Goal: Task Accomplishment & Management: Use online tool/utility

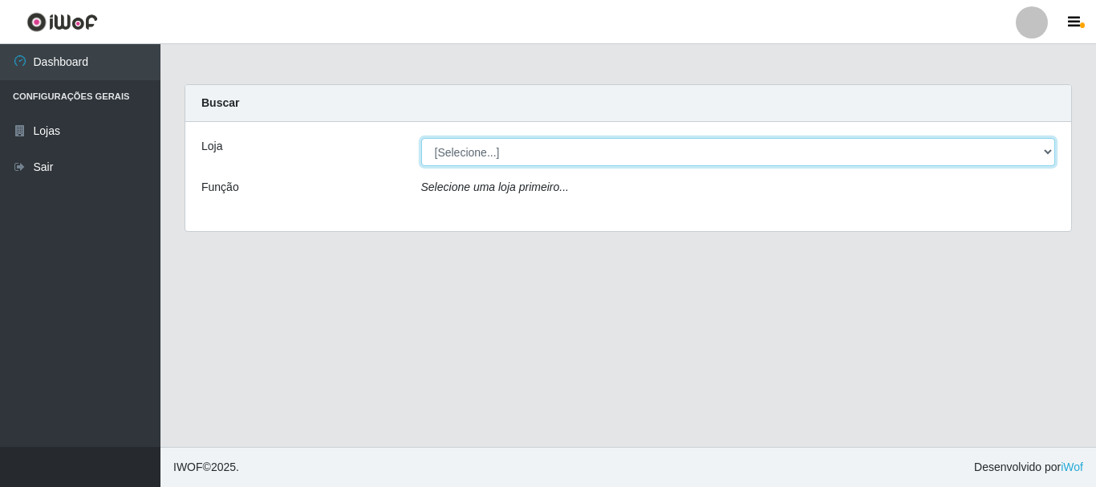
click at [480, 157] on select "[Selecione...] Nordestão - Alecrim" at bounding box center [738, 152] width 634 height 28
select select "453"
click at [421, 138] on select "[Selecione...] Nordestão - Alecrim" at bounding box center [738, 152] width 634 height 28
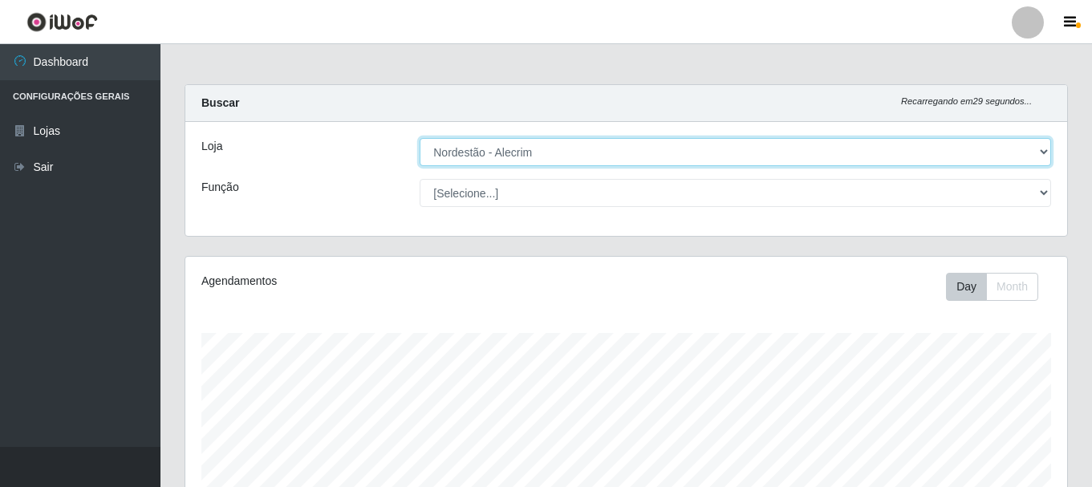
scroll to position [333, 881]
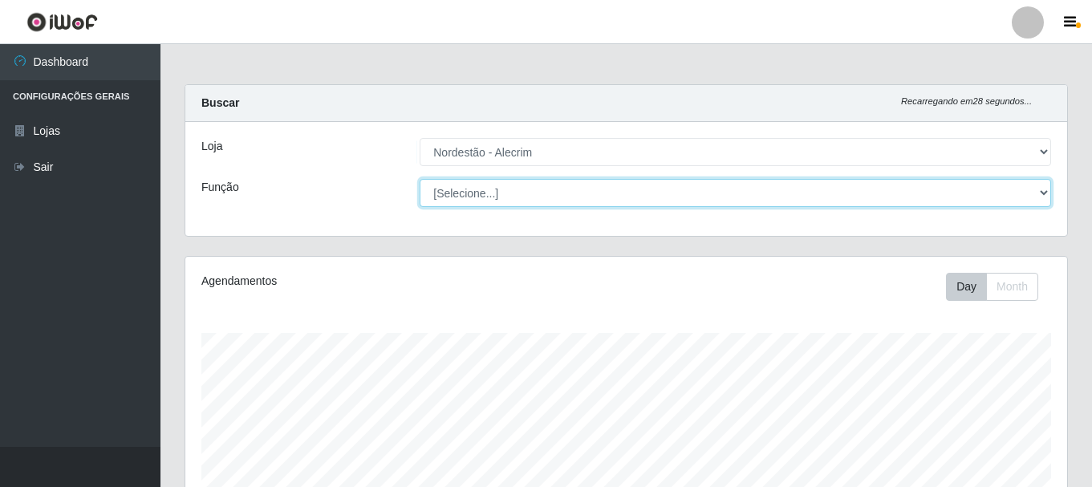
click at [464, 192] on select "[Selecione...] Balconista + Balconista de Padaria Balconista de Padaria ++ Emba…" at bounding box center [734, 193] width 631 height 28
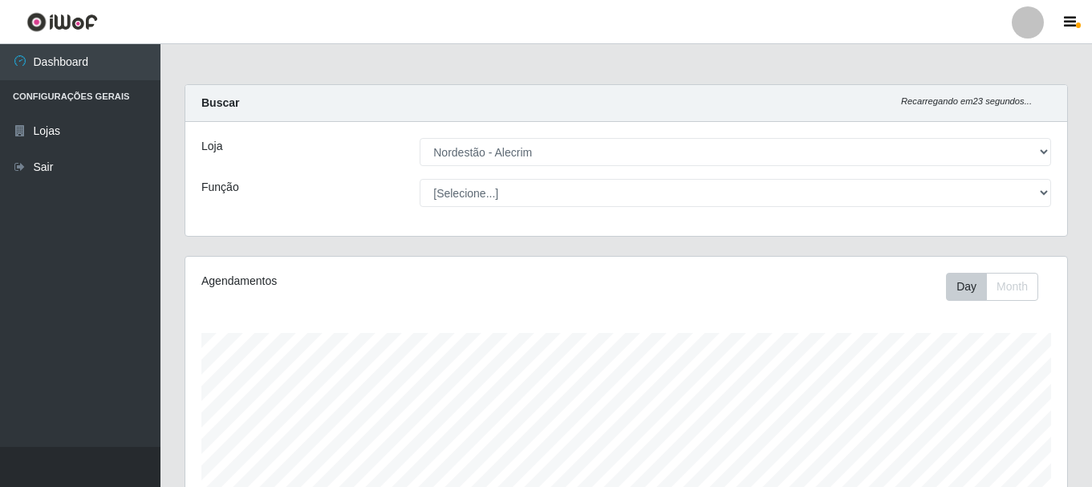
click at [47, 290] on ul "Dashboard Configurações Gerais Lojas Sair" at bounding box center [80, 245] width 160 height 403
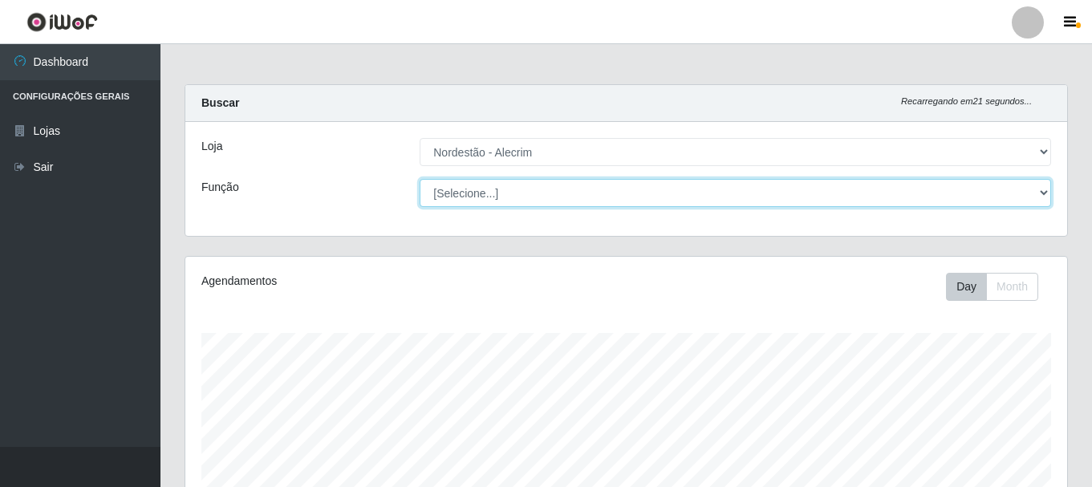
click at [489, 195] on select "[Selecione...] Balconista + Balconista de Padaria Balconista de Padaria ++ Emba…" at bounding box center [734, 193] width 631 height 28
select select "70"
click at [419, 179] on select "[Selecione...] Balconista + Balconista de Padaria Balconista de Padaria ++ Emba…" at bounding box center [734, 193] width 631 height 28
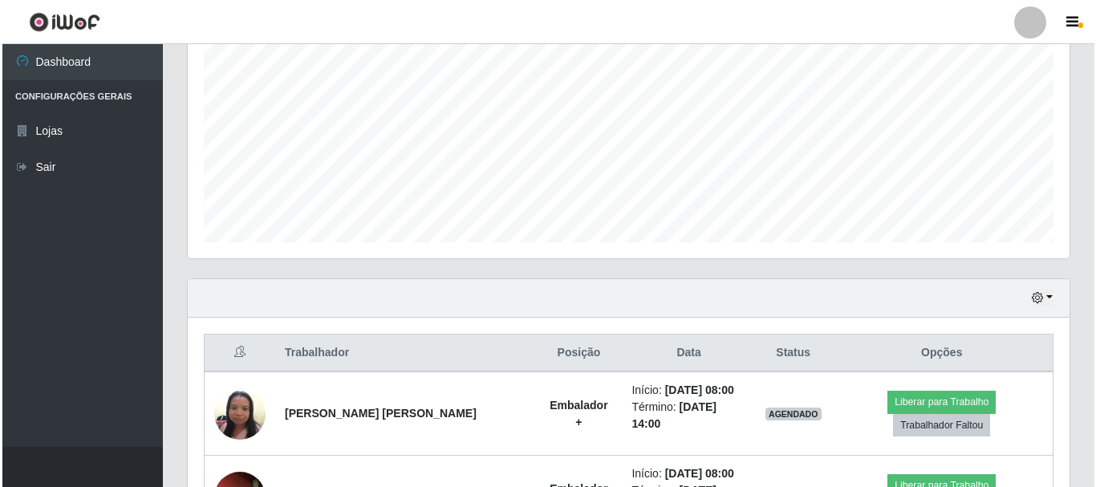
scroll to position [507, 0]
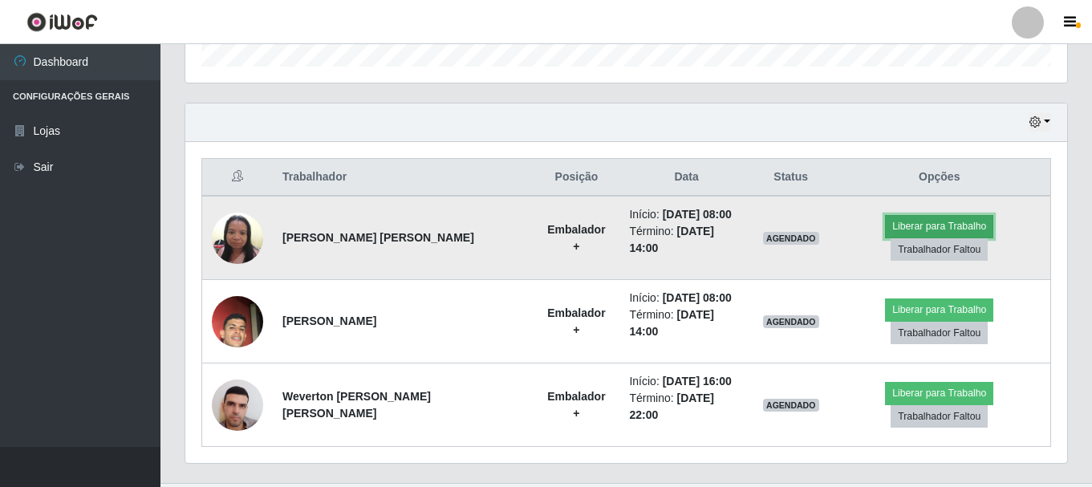
click at [885, 235] on button "Liberar para Trabalho" at bounding box center [939, 226] width 108 height 22
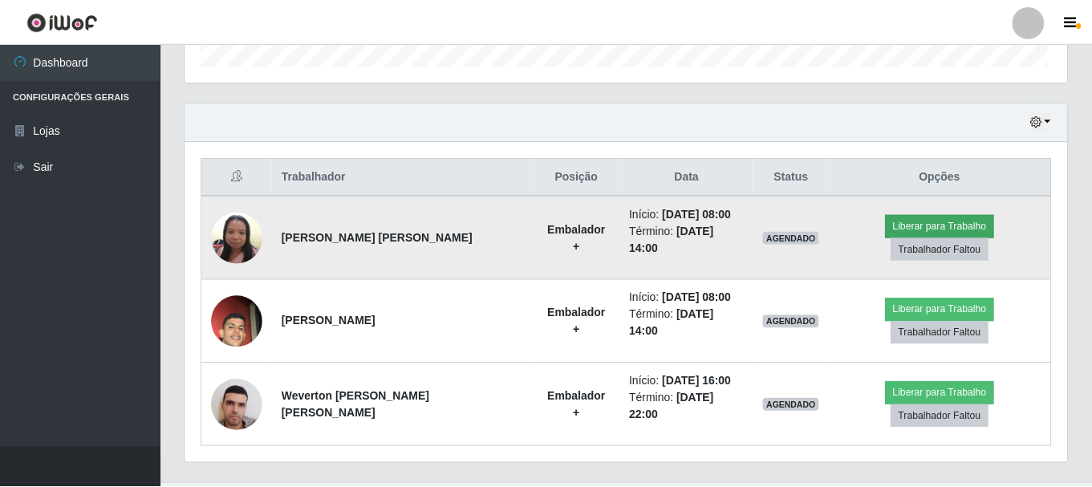
scroll to position [333, 873]
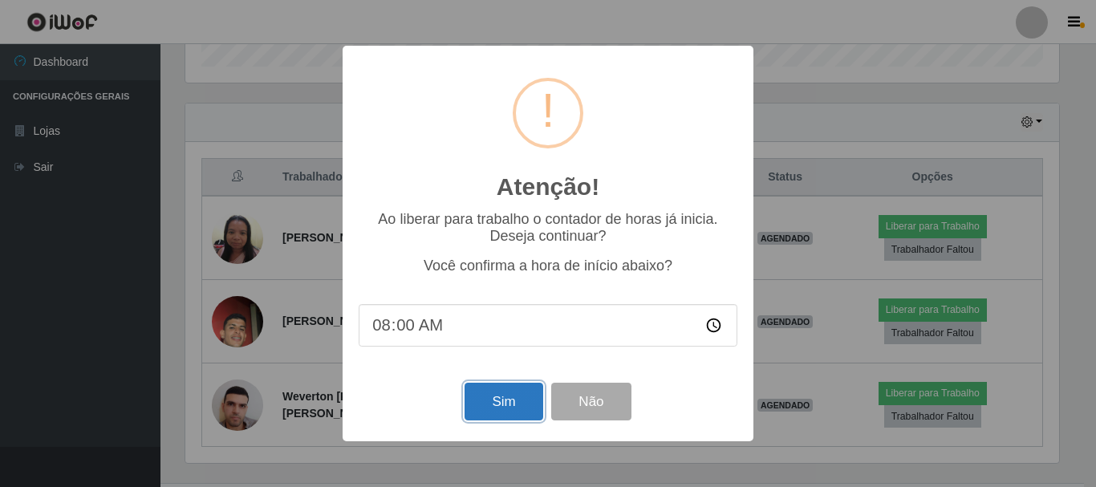
click at [484, 407] on button "Sim" at bounding box center [503, 402] width 78 height 38
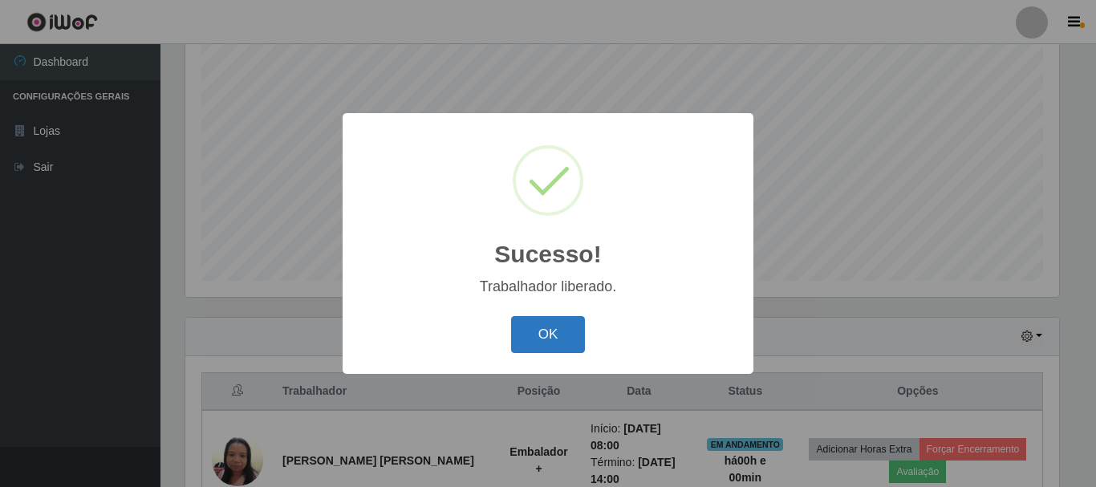
click at [552, 334] on button "OK" at bounding box center [548, 335] width 75 height 38
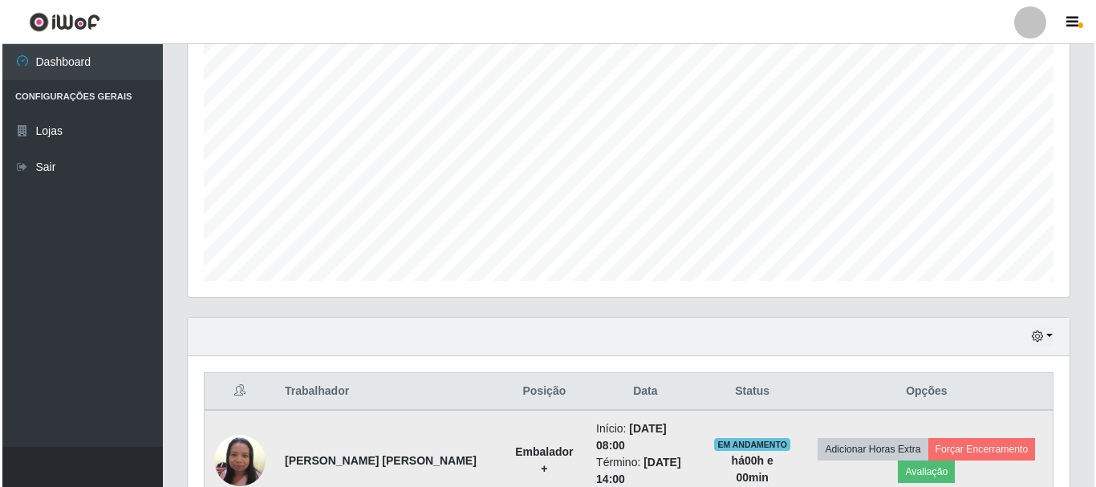
scroll to position [533, 0]
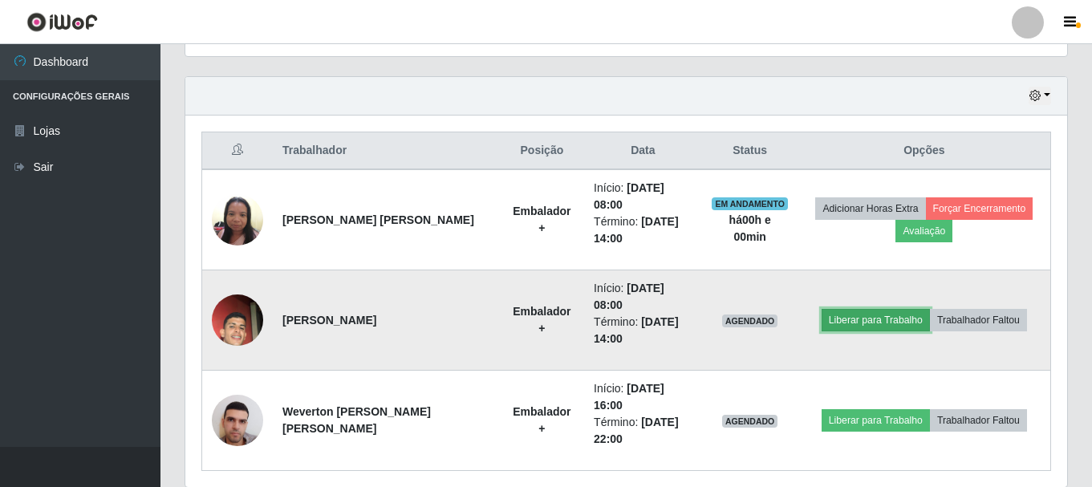
click at [853, 322] on button "Liberar para Trabalho" at bounding box center [875, 320] width 108 height 22
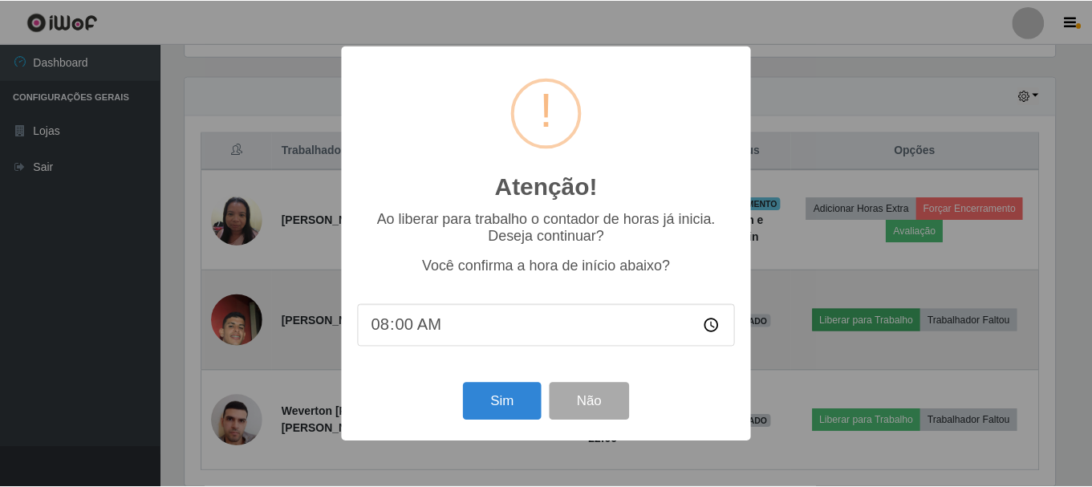
scroll to position [333, 873]
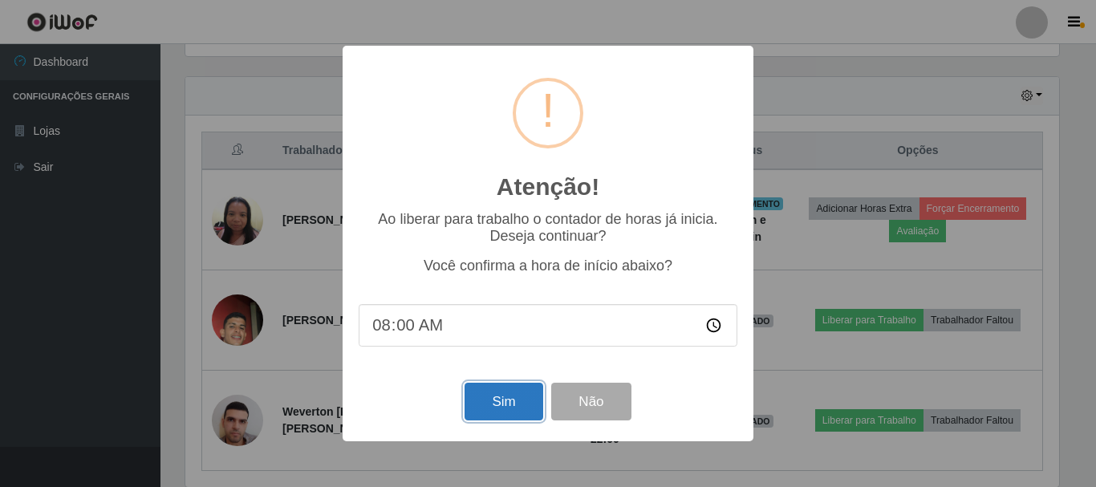
click at [511, 414] on button "Sim" at bounding box center [503, 402] width 78 height 38
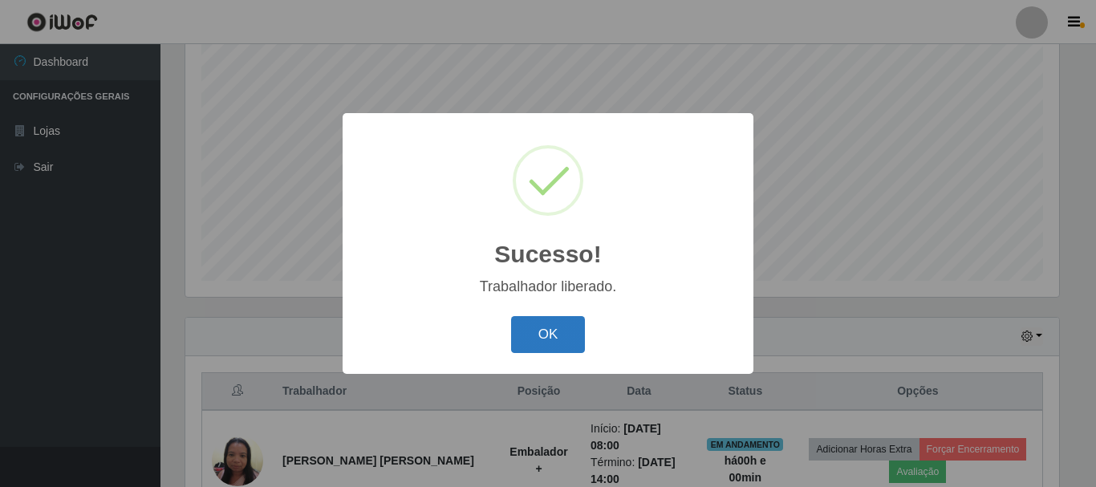
click at [525, 348] on button "OK" at bounding box center [548, 335] width 75 height 38
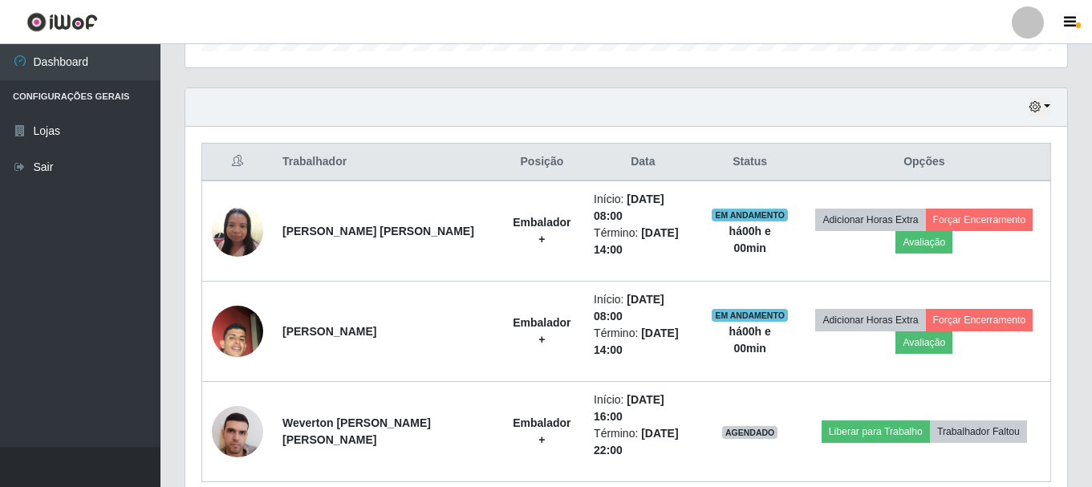
scroll to position [593, 0]
